Goal: Transaction & Acquisition: Purchase product/service

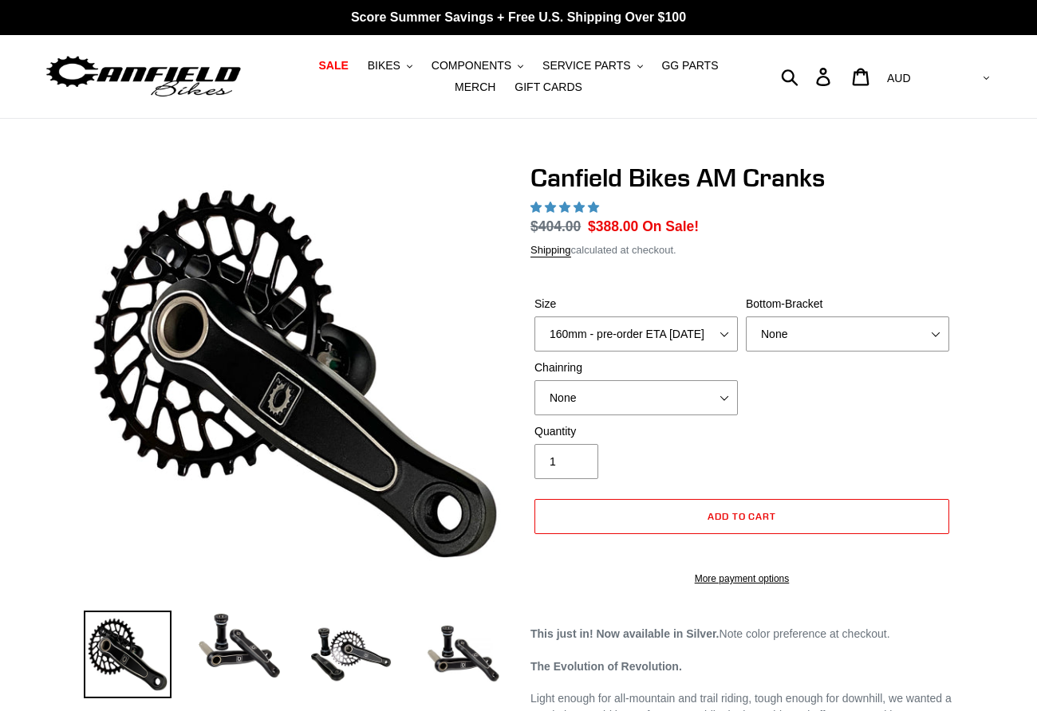
select select "highest-rating"
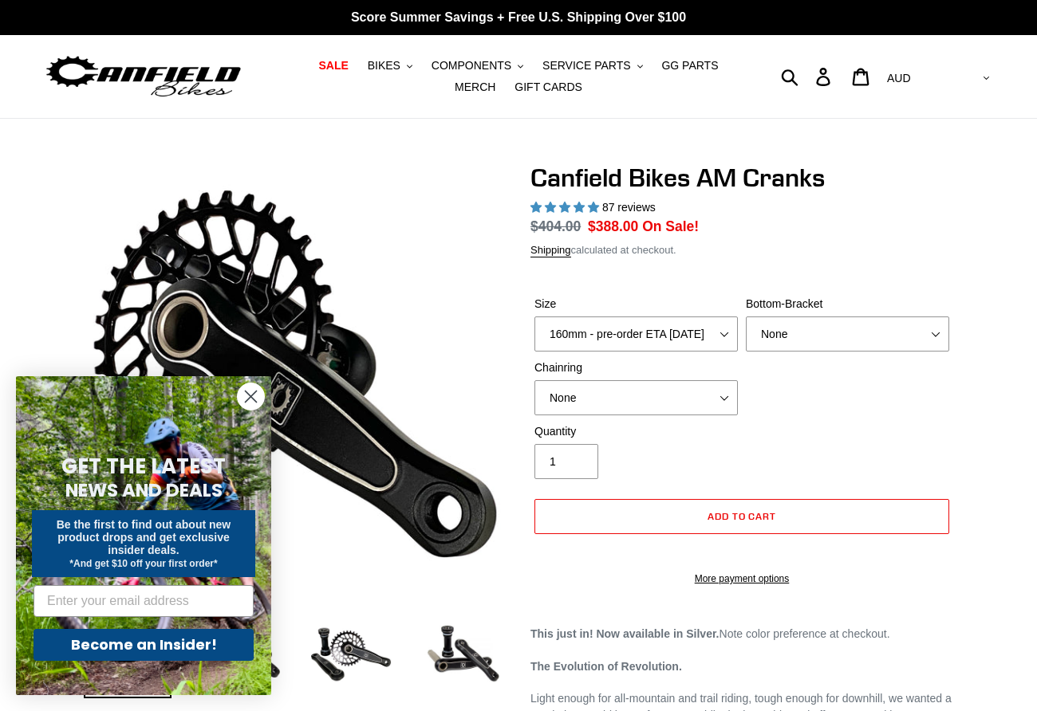
click at [248, 392] on circle "Close dialog" at bounding box center [251, 397] width 26 height 26
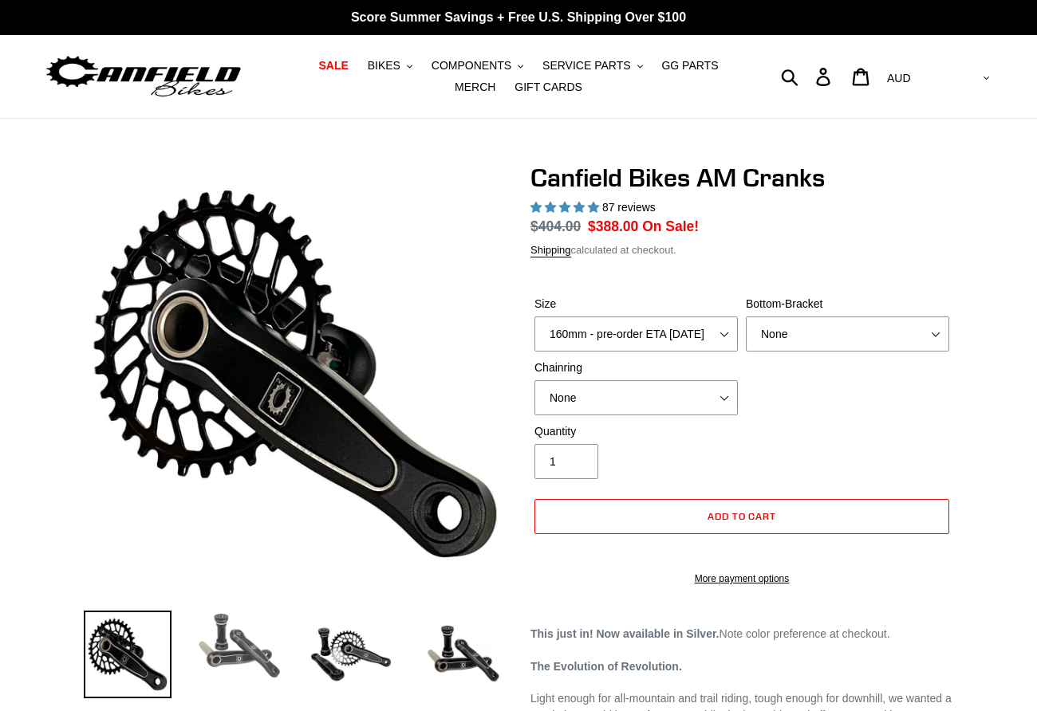
click at [229, 663] on img at bounding box center [239, 646] width 88 height 70
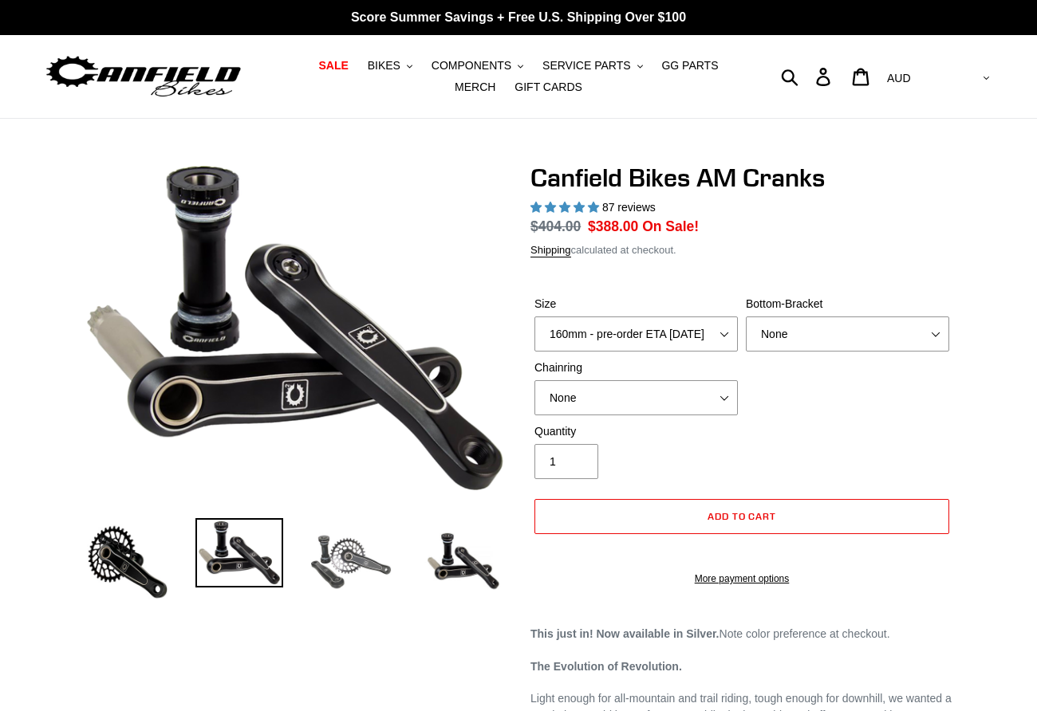
click at [364, 560] on img at bounding box center [351, 562] width 88 height 88
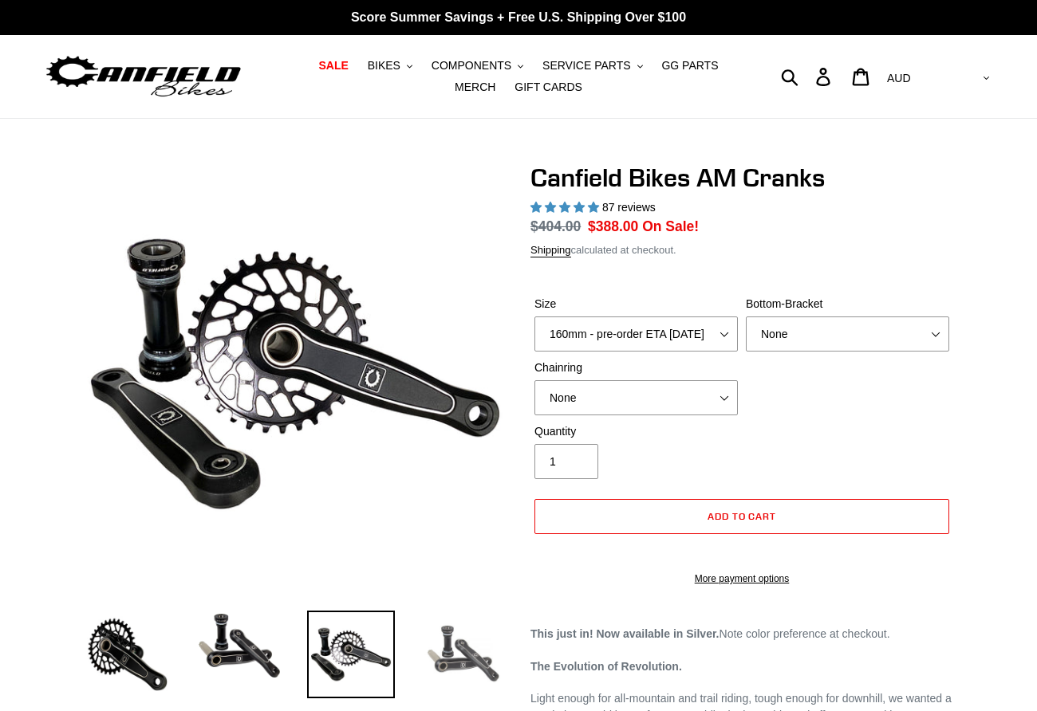
click at [461, 668] on img at bounding box center [463, 655] width 88 height 88
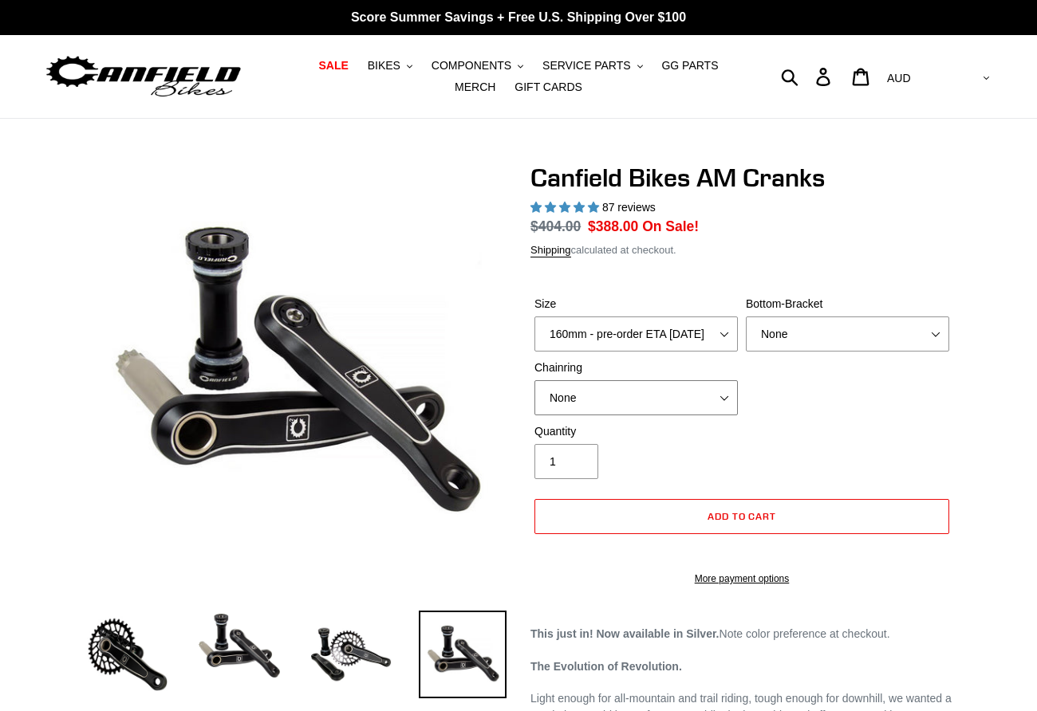
scroll to position [3, 0]
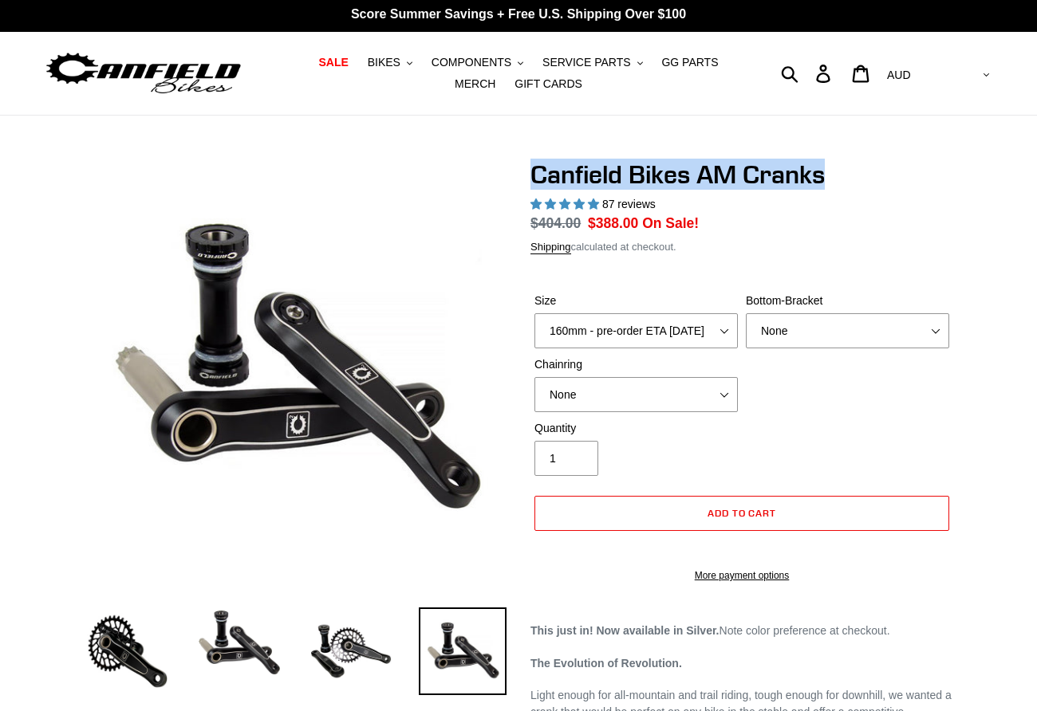
drag, startPoint x: 531, startPoint y: 181, endPoint x: 850, endPoint y: 184, distance: 319.0
click at [850, 184] on h1 "Canfield Bikes AM Cranks" at bounding box center [741, 175] width 423 height 30
copy h1 "Canfield Bikes AM Cranks"
click at [370, 60] on span "BIKES" at bounding box center [384, 63] width 33 height 14
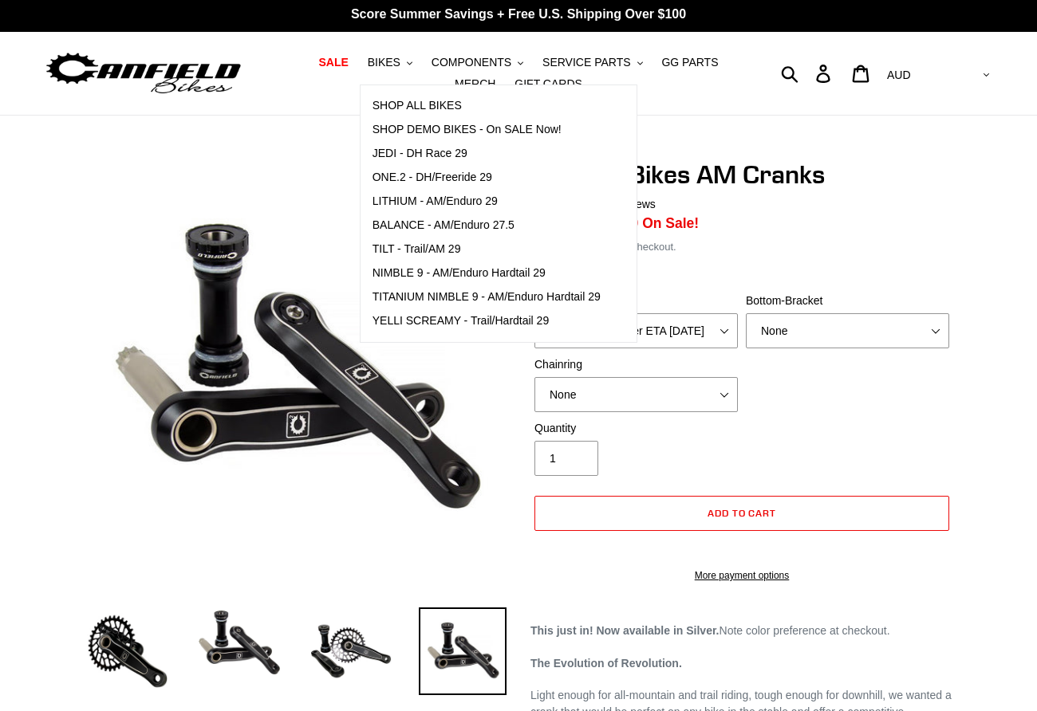
click at [747, 100] on nav "SALE BIKES .cls-1{fill:#231f20} SHOP ALL BIKES SHOP DEMO BIKES - On SALE Now! J…" at bounding box center [519, 73] width 475 height 83
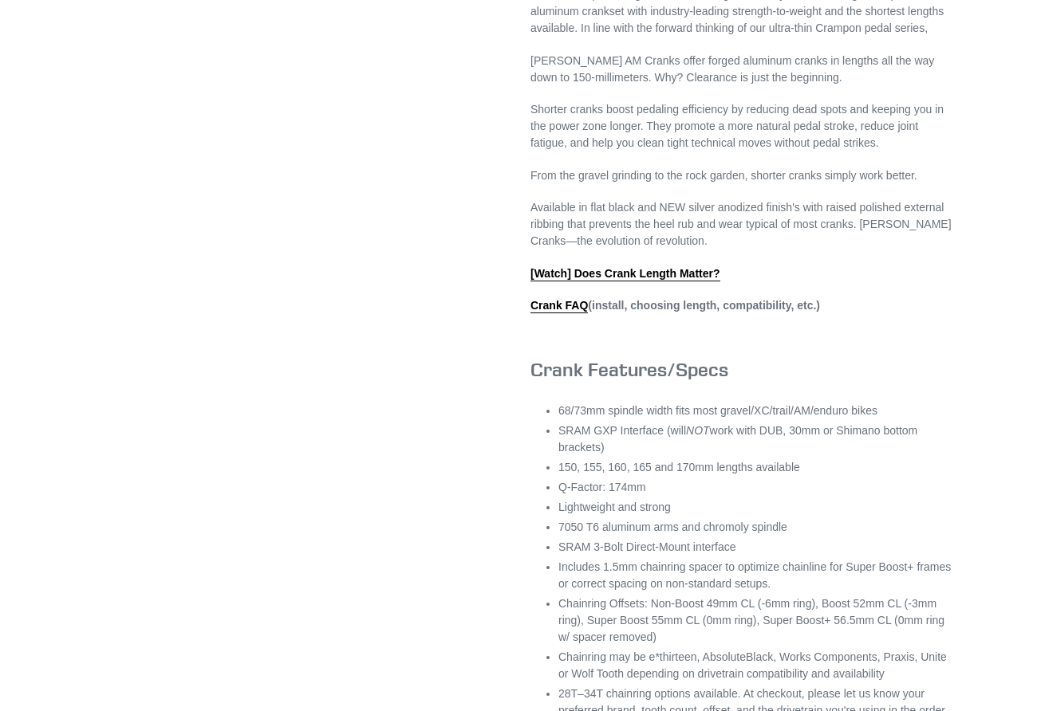
scroll to position [0, 0]
